Goal: Check status: Check status

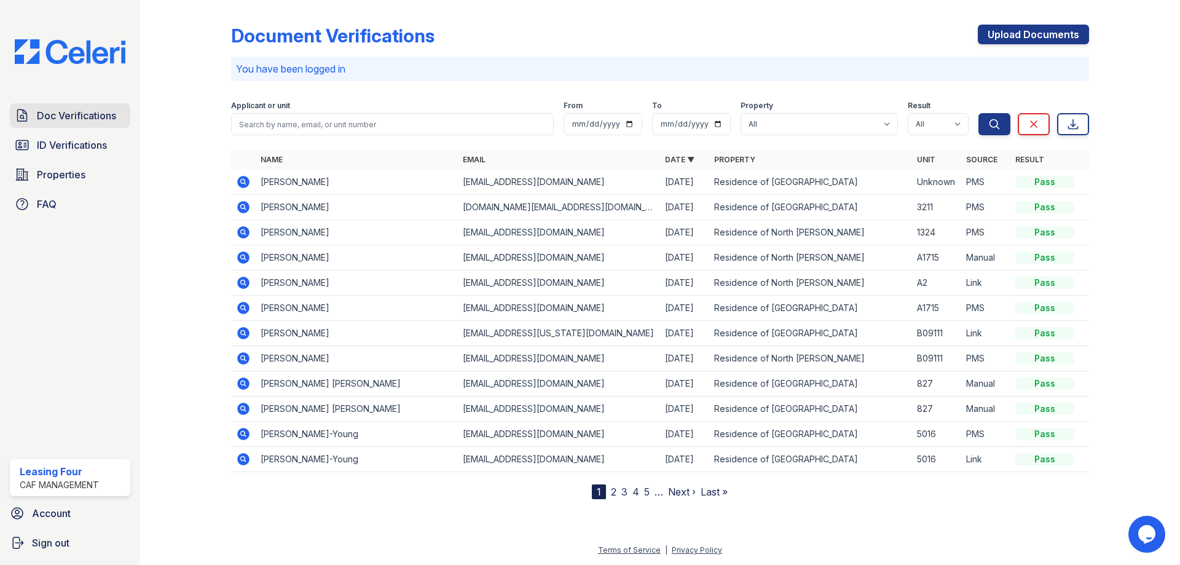
click at [86, 104] on link "Doc Verifications" at bounding box center [70, 115] width 120 height 25
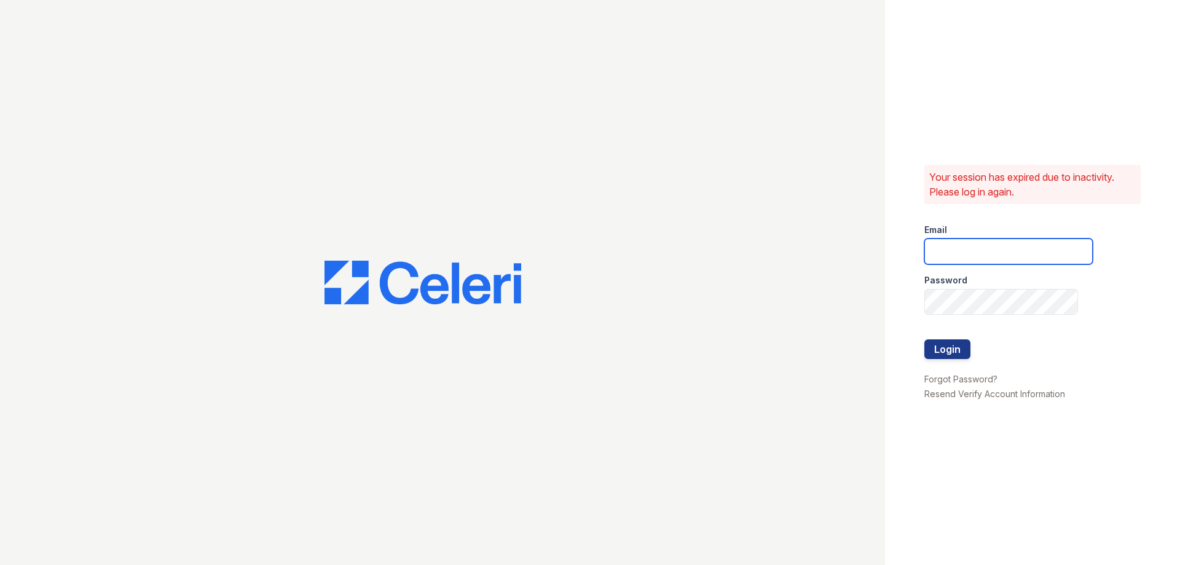
type input "residence4@cafmanagement.com"
click at [957, 359] on div at bounding box center [1008, 365] width 168 height 12
click at [953, 351] on button "Login" at bounding box center [947, 349] width 46 height 20
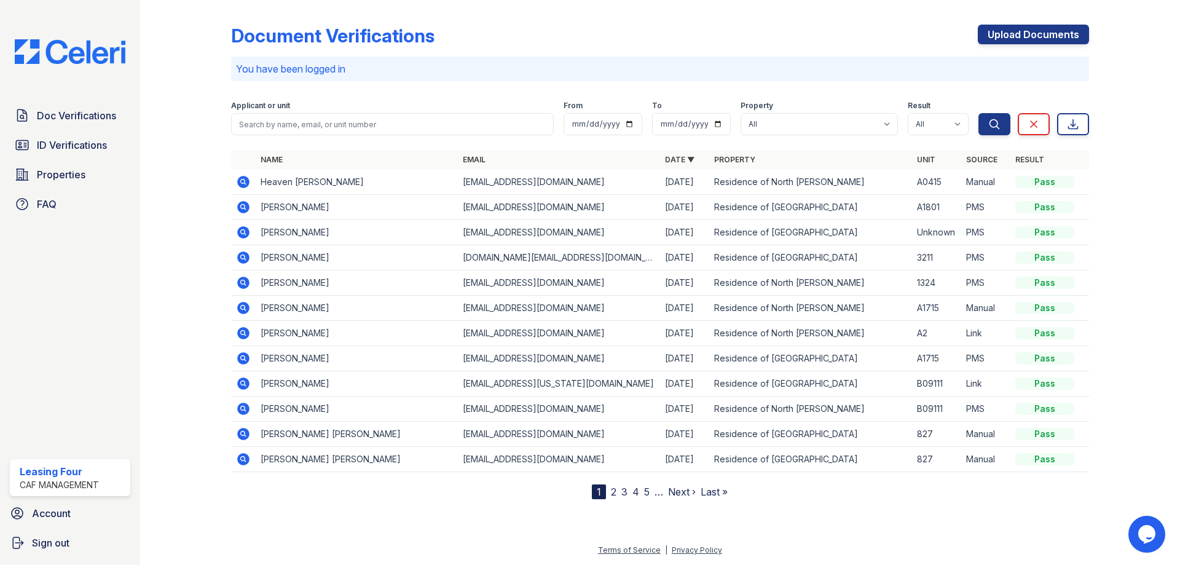
click at [239, 206] on icon at bounding box center [243, 207] width 12 height 12
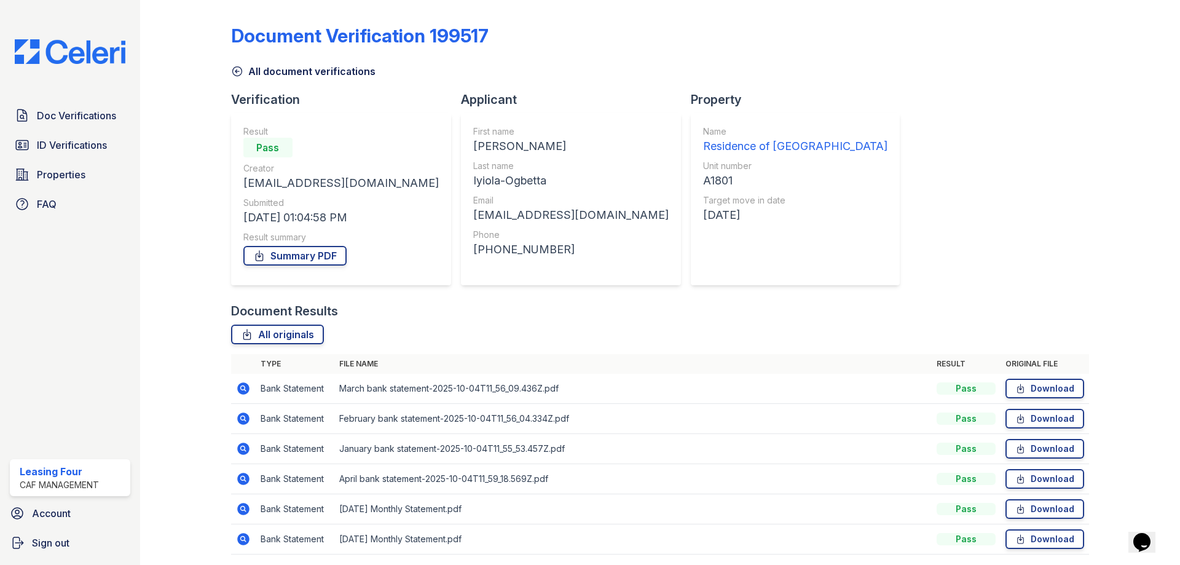
scroll to position [44, 0]
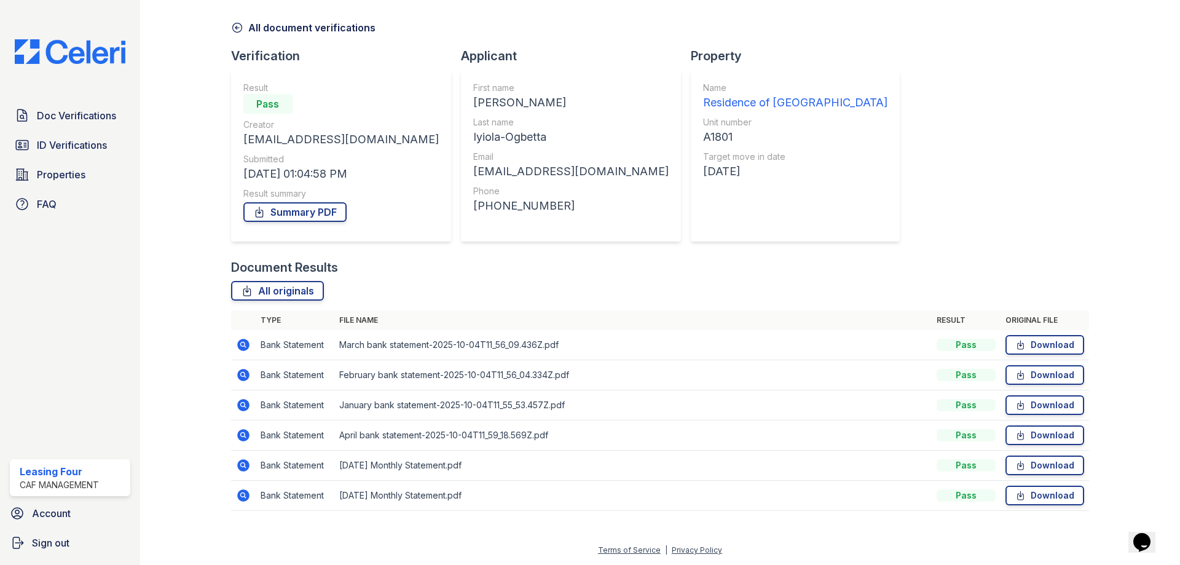
click at [245, 343] on icon at bounding box center [243, 345] width 12 height 12
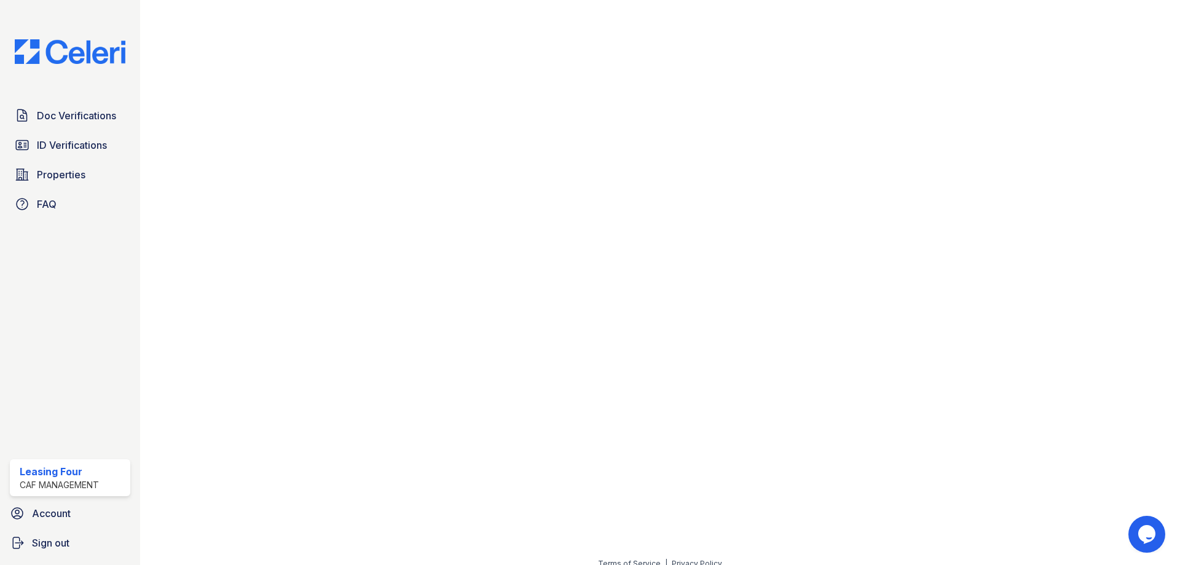
scroll to position [672, 0]
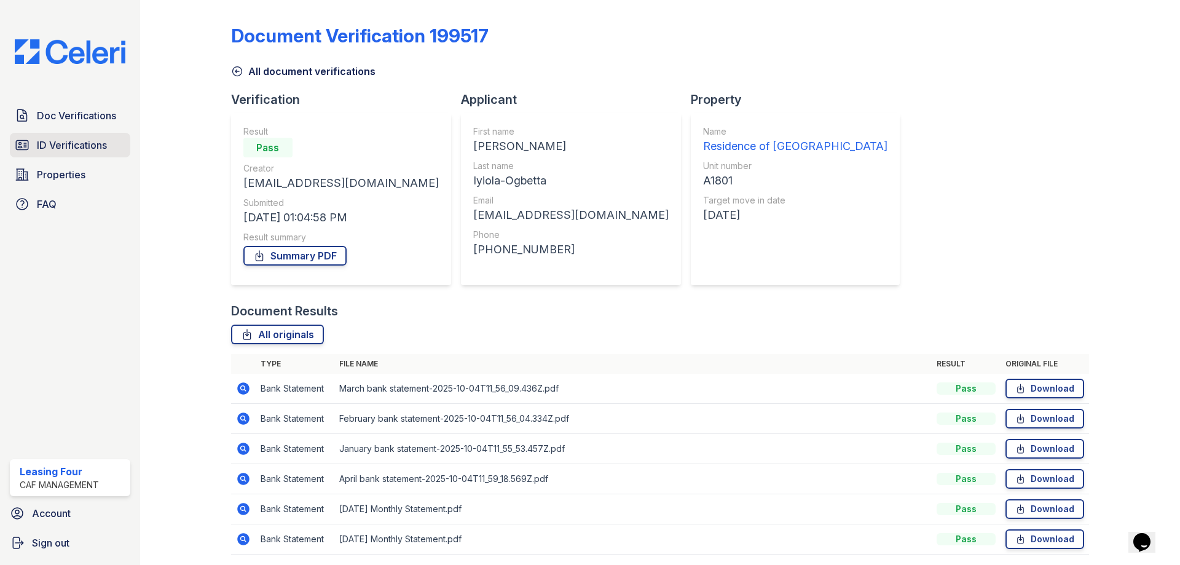
click at [76, 143] on span "ID Verifications" at bounding box center [72, 145] width 70 height 15
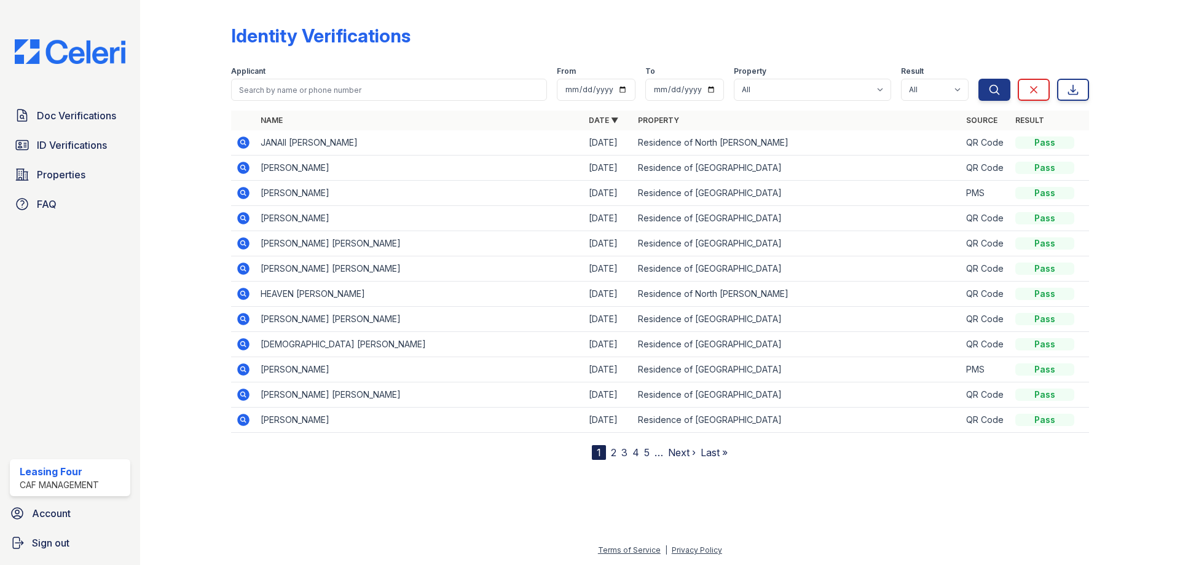
click at [247, 192] on icon at bounding box center [243, 193] width 12 height 12
